Goal: Check status: Check status

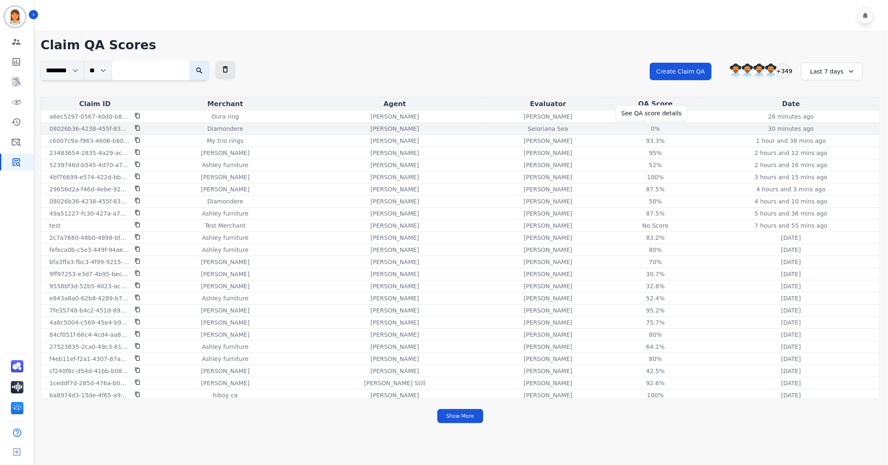
click at [651, 132] on div "0%" at bounding box center [656, 129] width 38 height 8
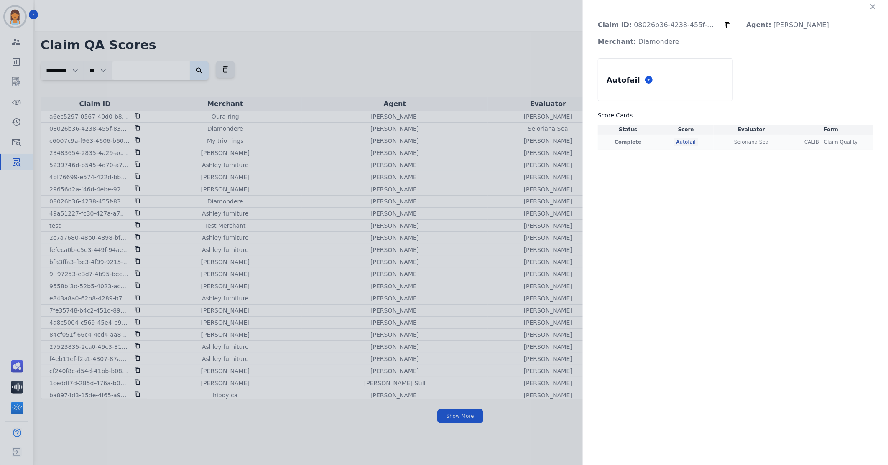
click at [679, 143] on div "Autofail" at bounding box center [686, 142] width 24 height 8
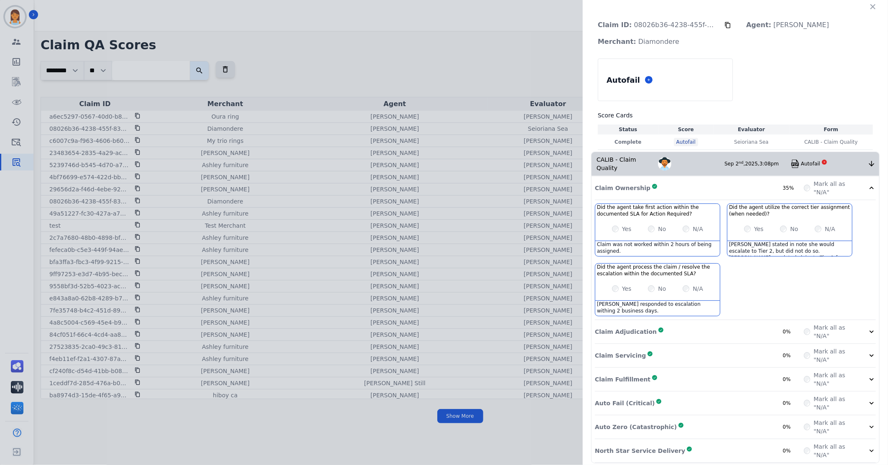
click at [751, 327] on div "Claim Adjudication Complete 0%" at bounding box center [699, 331] width 209 height 17
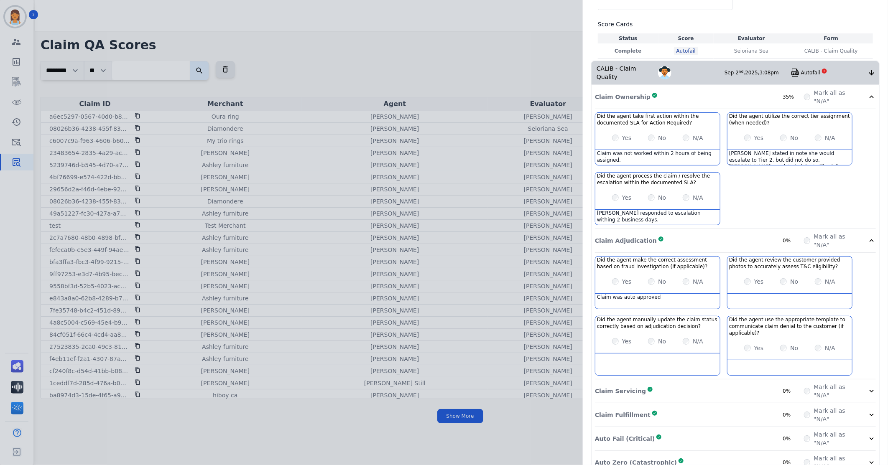
scroll to position [126, 0]
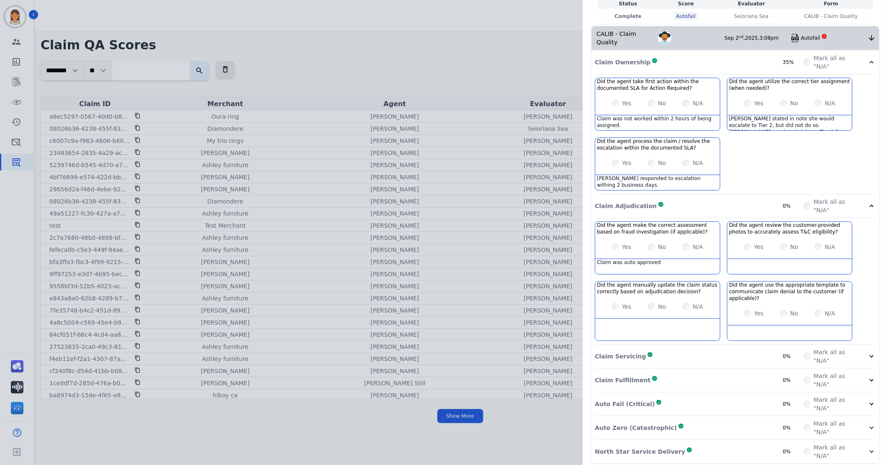
click at [736, 348] on div "Claim Servicing Complete 0%" at bounding box center [699, 356] width 209 height 17
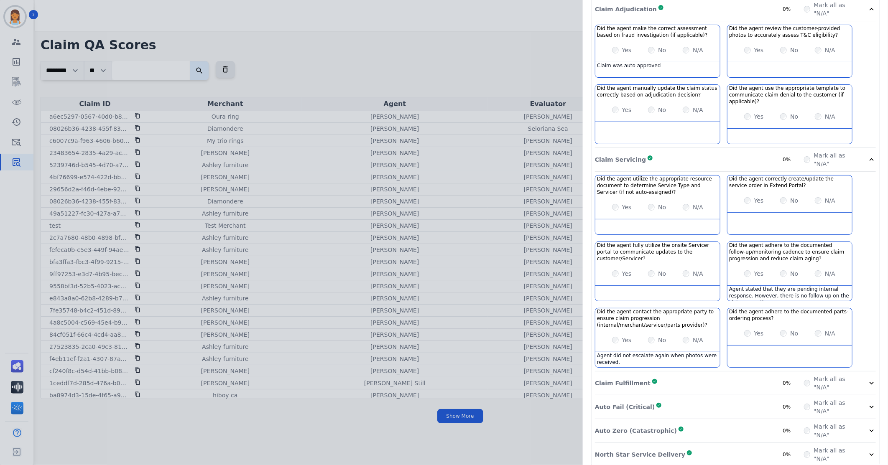
scroll to position [326, 0]
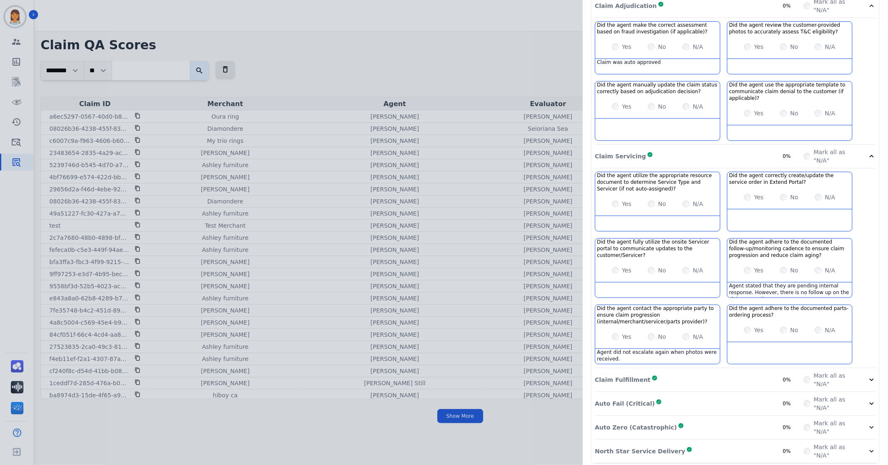
click at [739, 372] on div "Claim Fulfillment Complete 0%" at bounding box center [699, 380] width 209 height 17
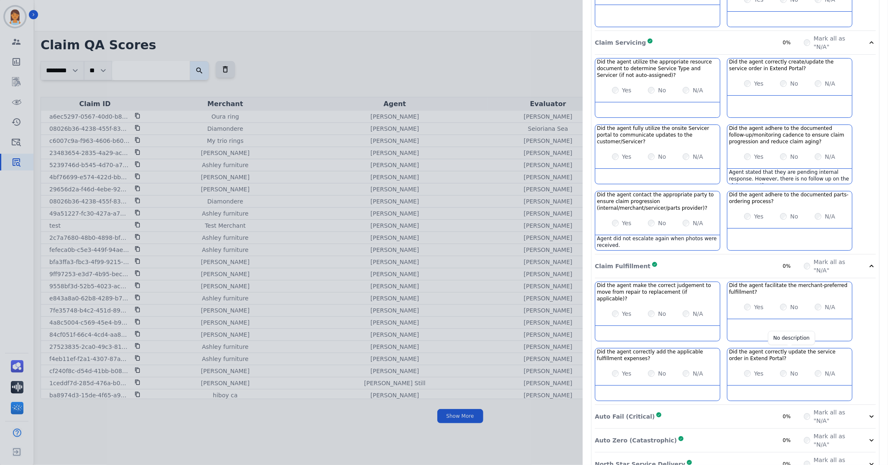
scroll to position [446, 0]
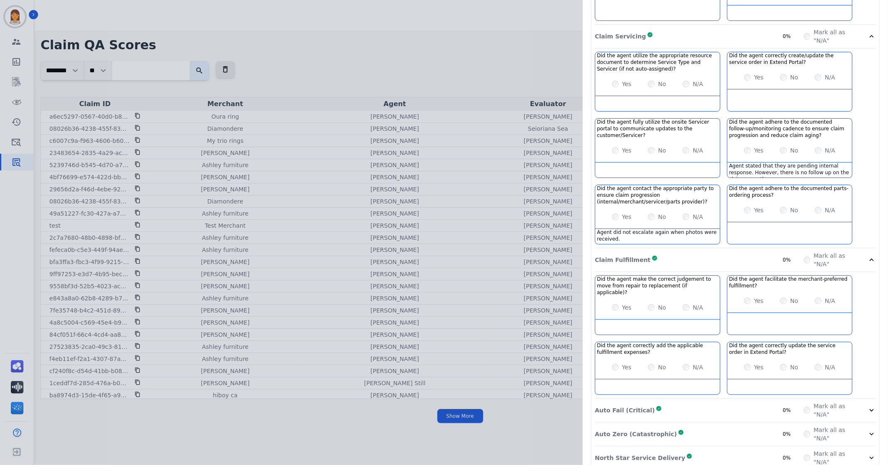
click at [737, 402] on div "Auto Fail (Critical) Complete 0%" at bounding box center [699, 410] width 209 height 17
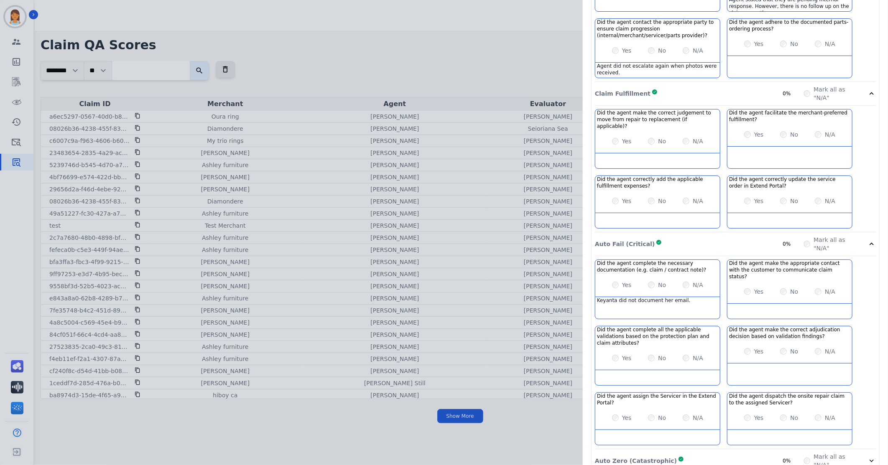
scroll to position [626, 0]
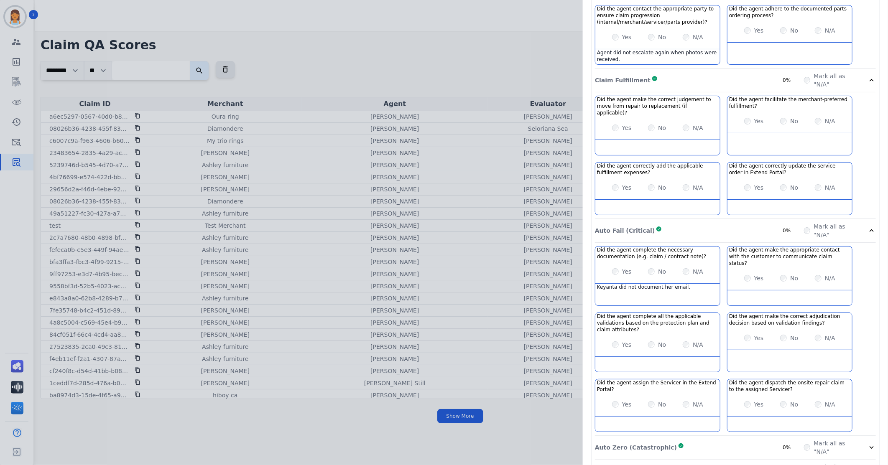
click at [730, 439] on div "Auto Zero (Catastrophic) Complete 0%" at bounding box center [699, 447] width 209 height 17
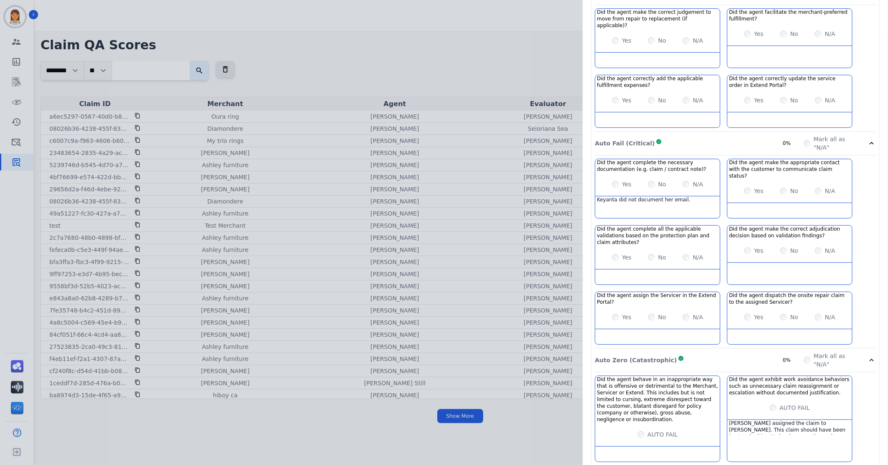
scroll to position [11, 0]
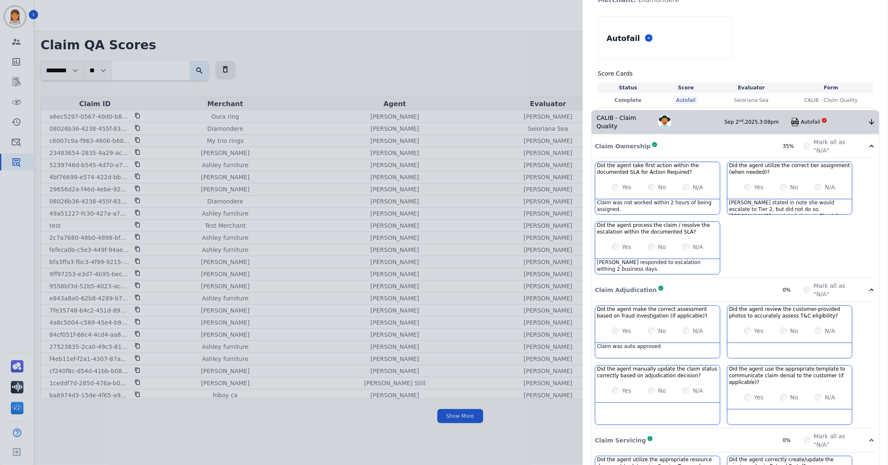
scroll to position [0, 0]
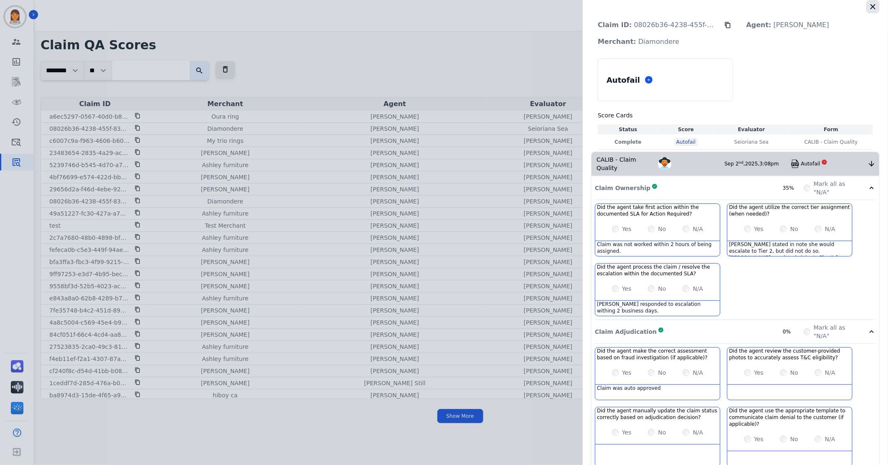
click at [873, 9] on icon "button" at bounding box center [873, 7] width 8 height 8
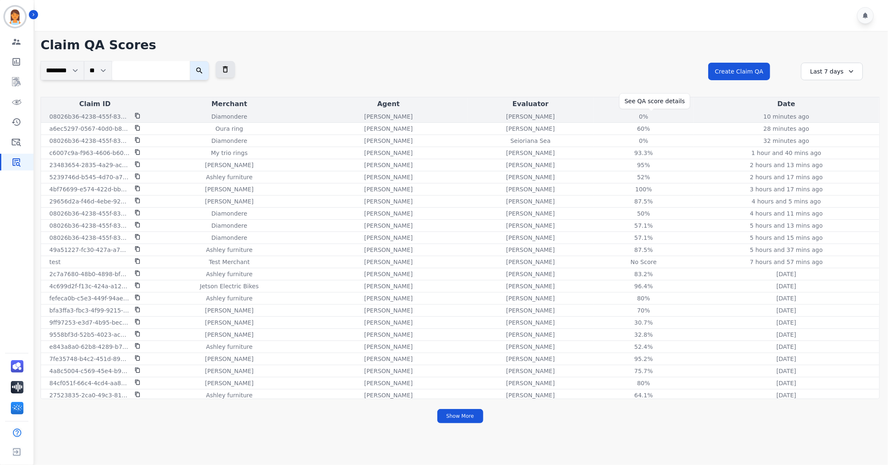
click at [648, 115] on div "0%" at bounding box center [644, 116] width 38 height 8
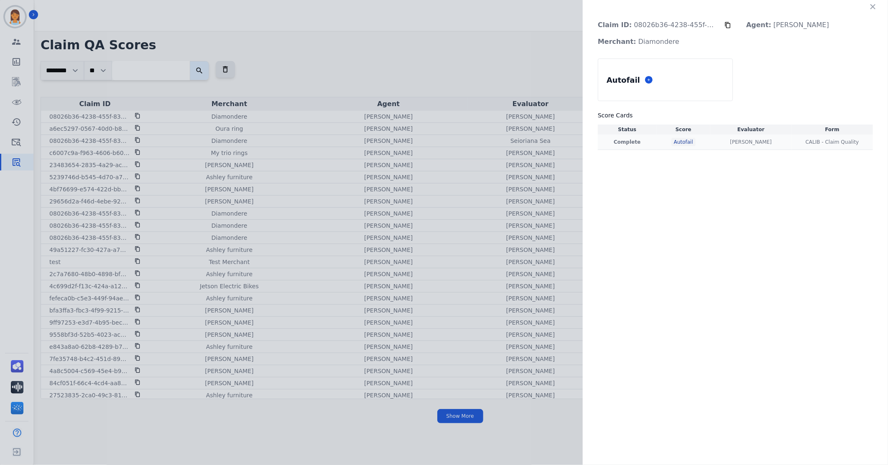
click at [678, 140] on div "Autofail" at bounding box center [683, 142] width 24 height 8
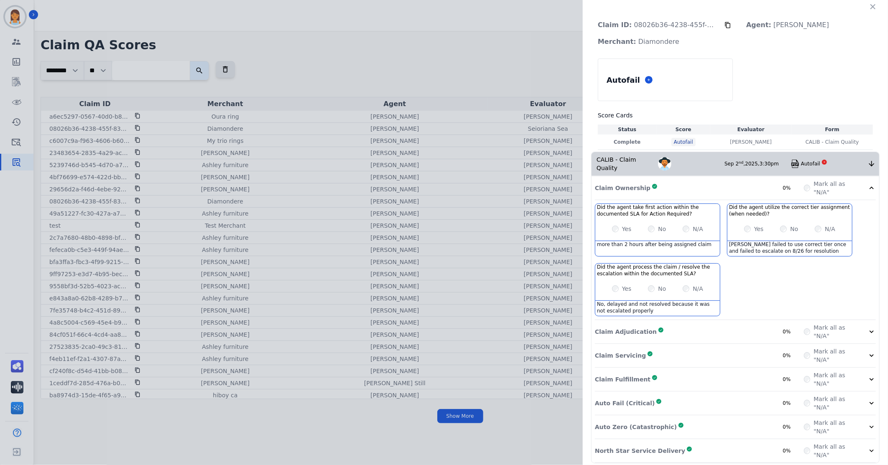
click at [758, 323] on div "Claim Adjudication Complete 0%" at bounding box center [699, 331] width 209 height 17
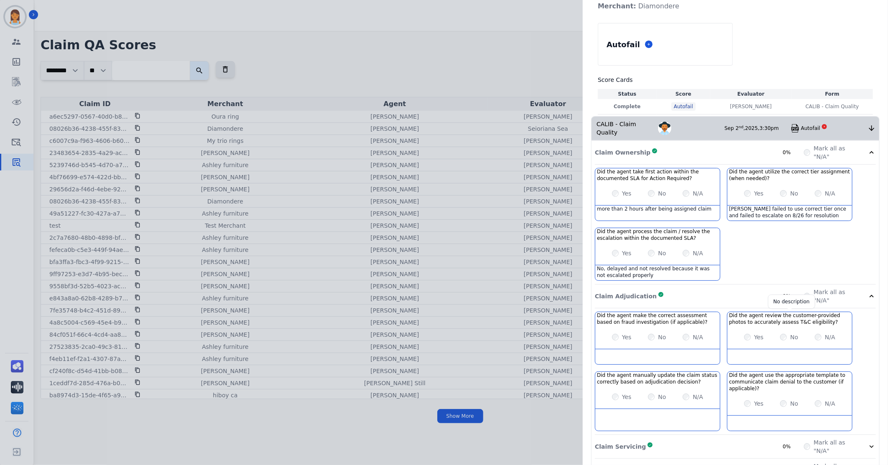
scroll to position [126, 0]
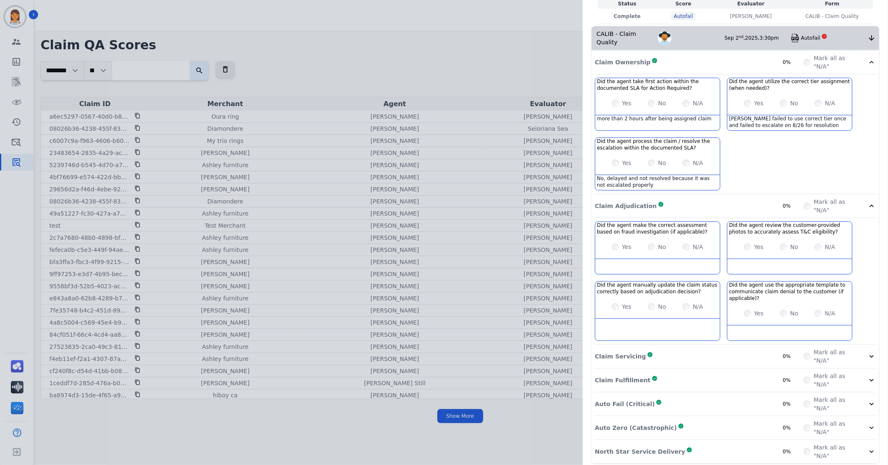
click at [749, 357] on div "Claim Servicing Complete 0%" at bounding box center [699, 356] width 209 height 17
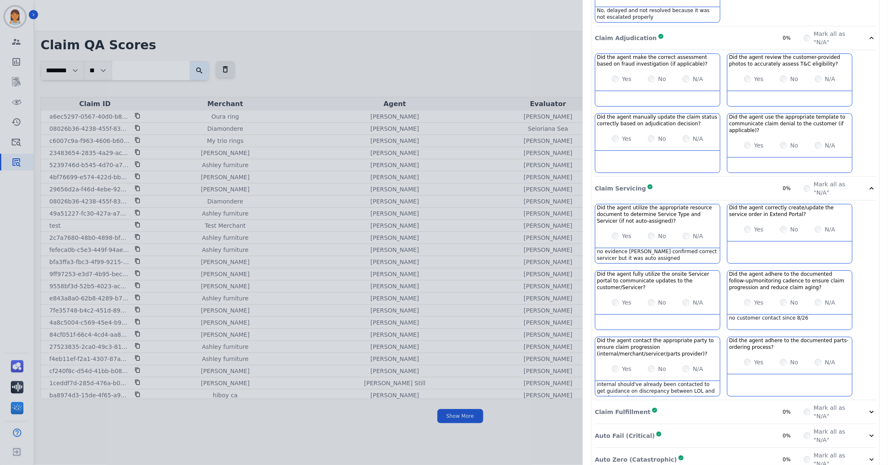
scroll to position [326, 0]
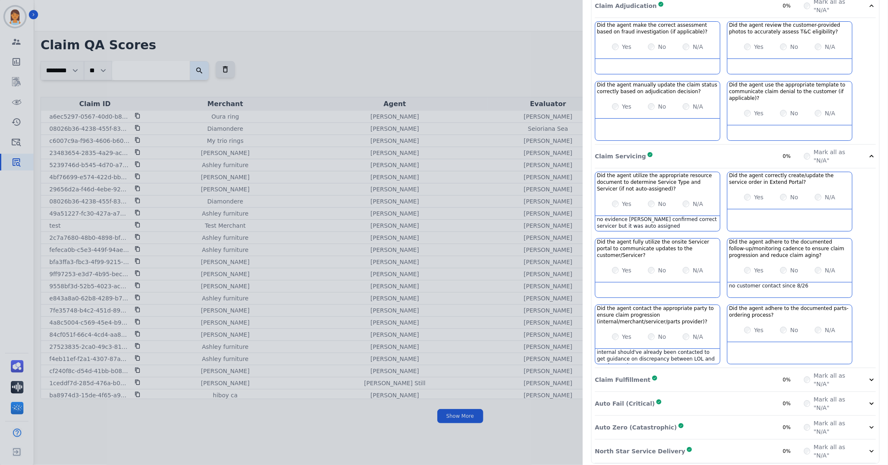
click at [745, 395] on div "Auto Fail (Critical) Complete 0%" at bounding box center [699, 403] width 209 height 17
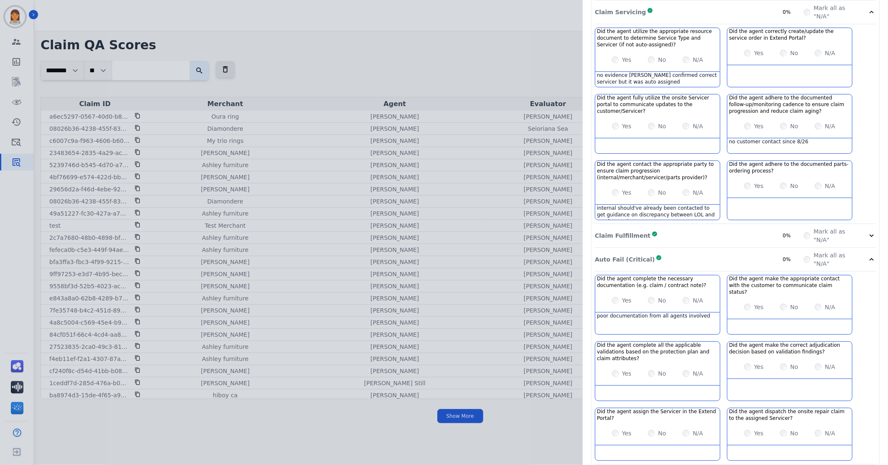
scroll to position [506, 0]
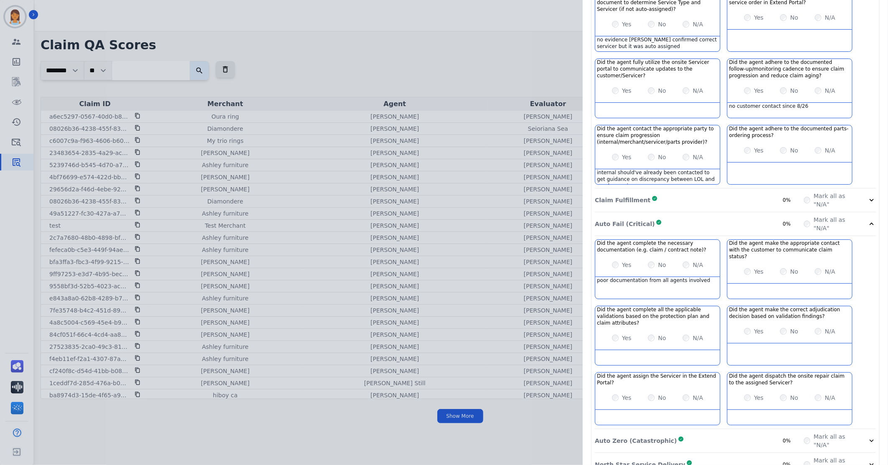
click at [746, 433] on div "Auto Zero (Catastrophic) Complete 0%" at bounding box center [699, 441] width 209 height 17
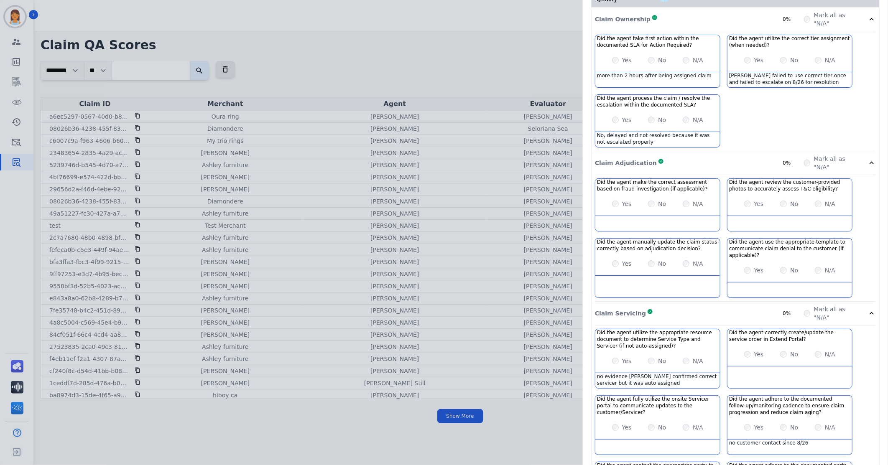
scroll to position [0, 0]
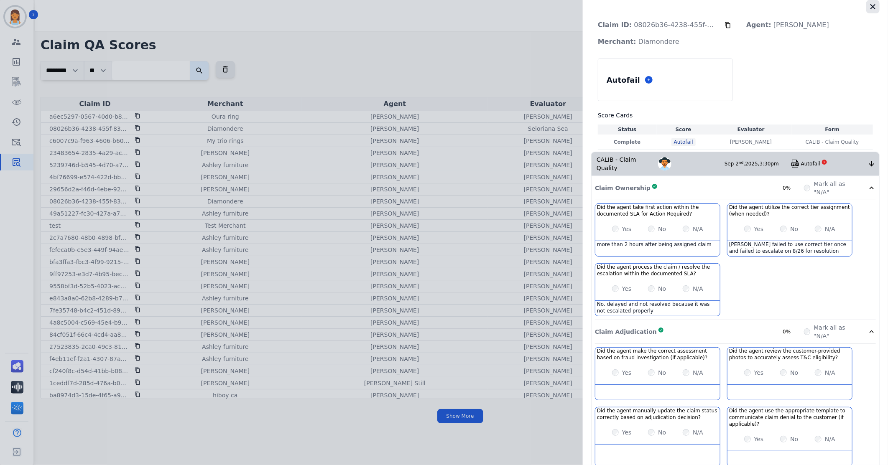
click at [871, 8] on icon "button" at bounding box center [872, 6] width 5 height 5
